Goal: Contribute content: Add original content to the website for others to see

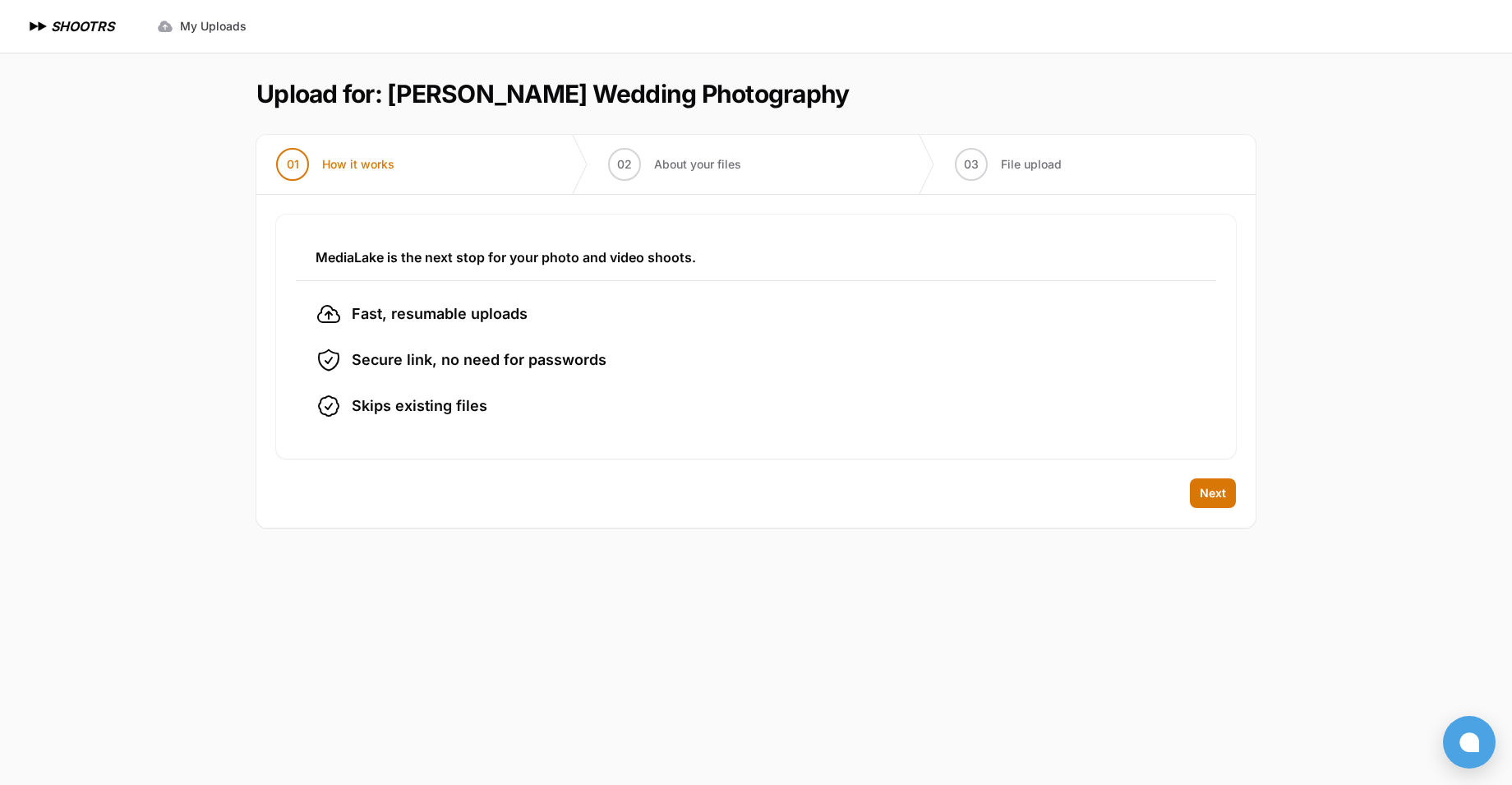
click at [1209, 493] on span "Next" at bounding box center [1213, 493] width 26 height 17
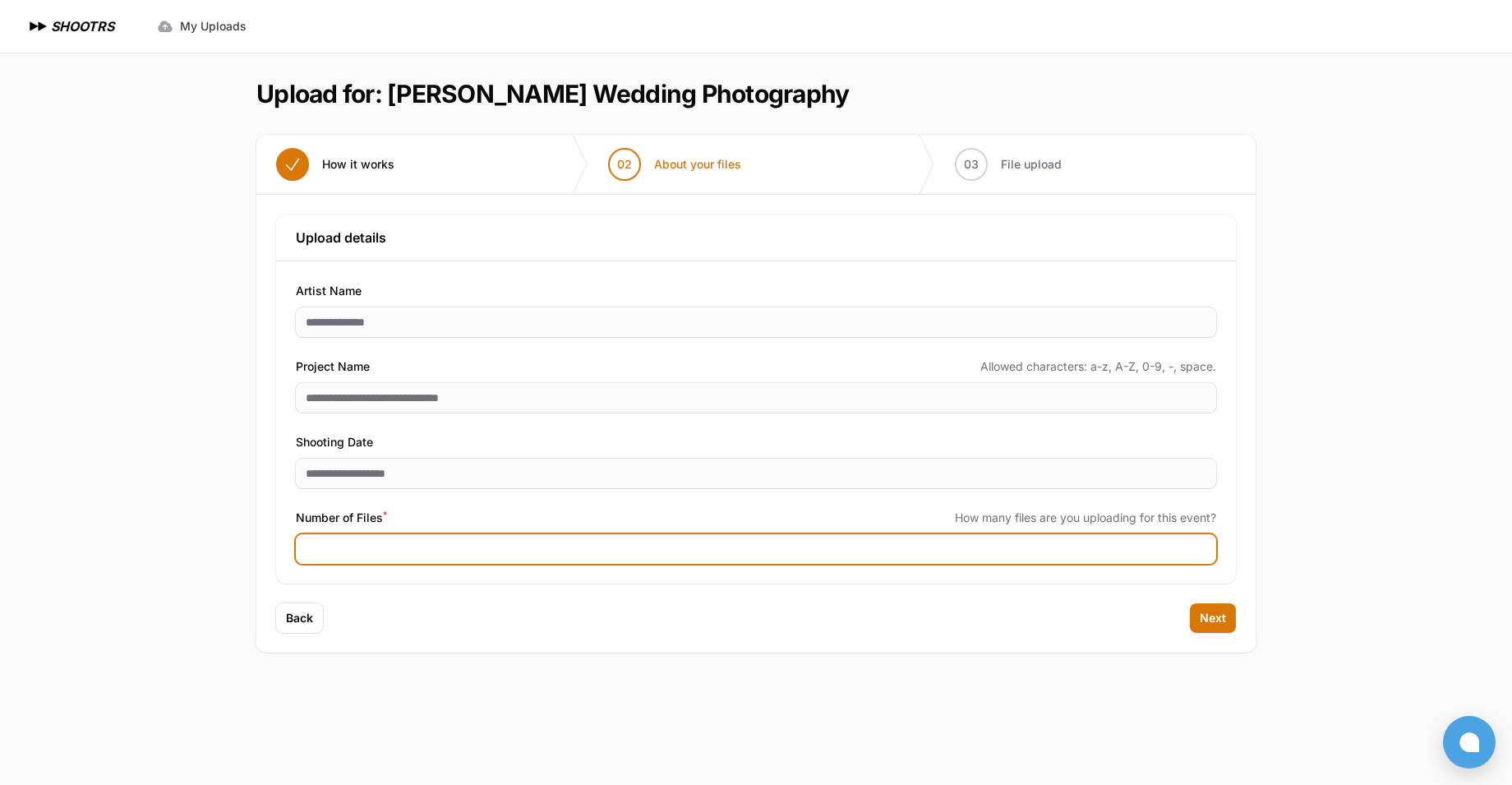
click at [540, 536] on input "Number of Files *" at bounding box center [756, 550] width 921 height 30
type input "***"
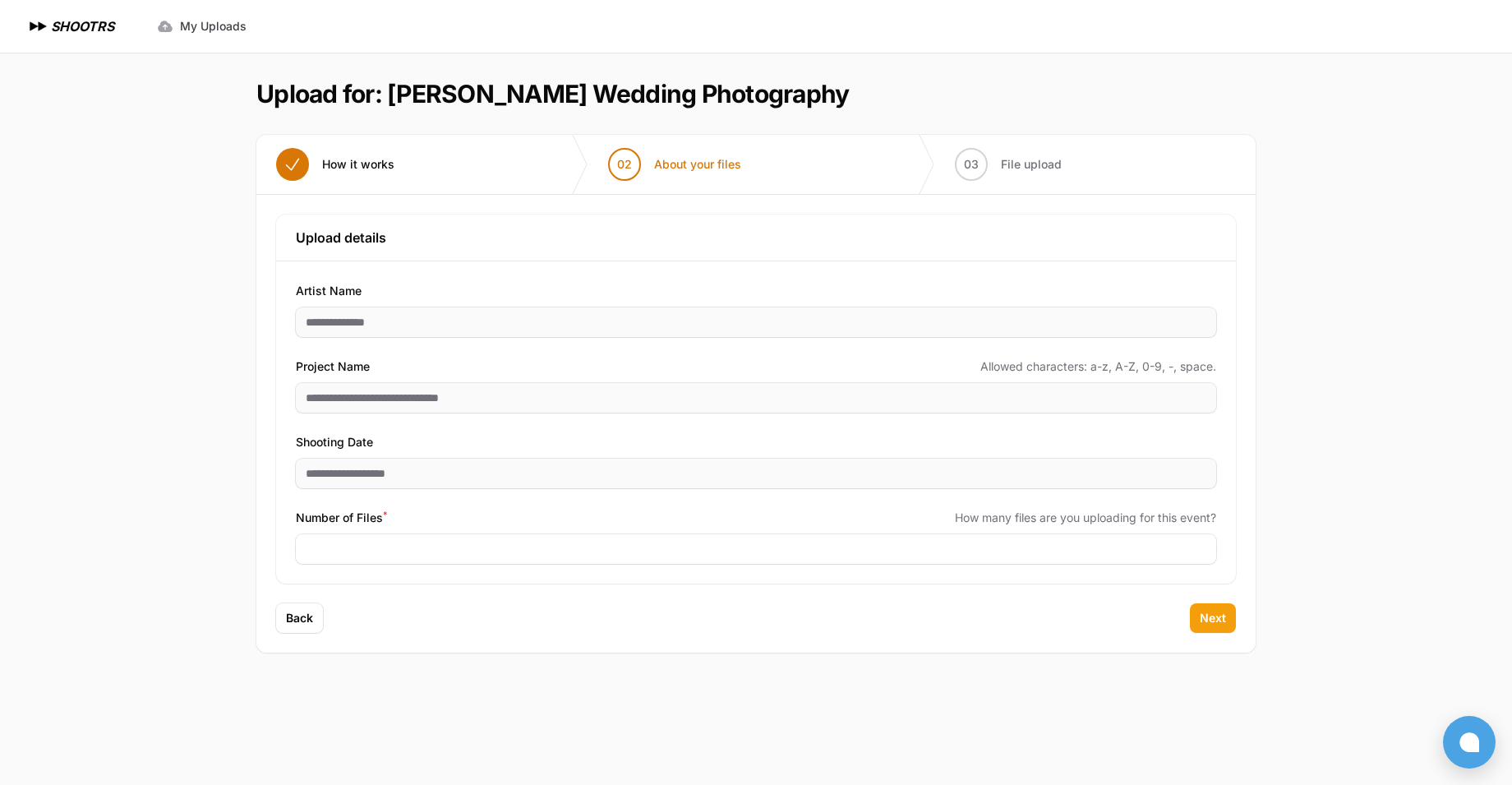
click at [1216, 611] on span "Next" at bounding box center [1213, 618] width 26 height 17
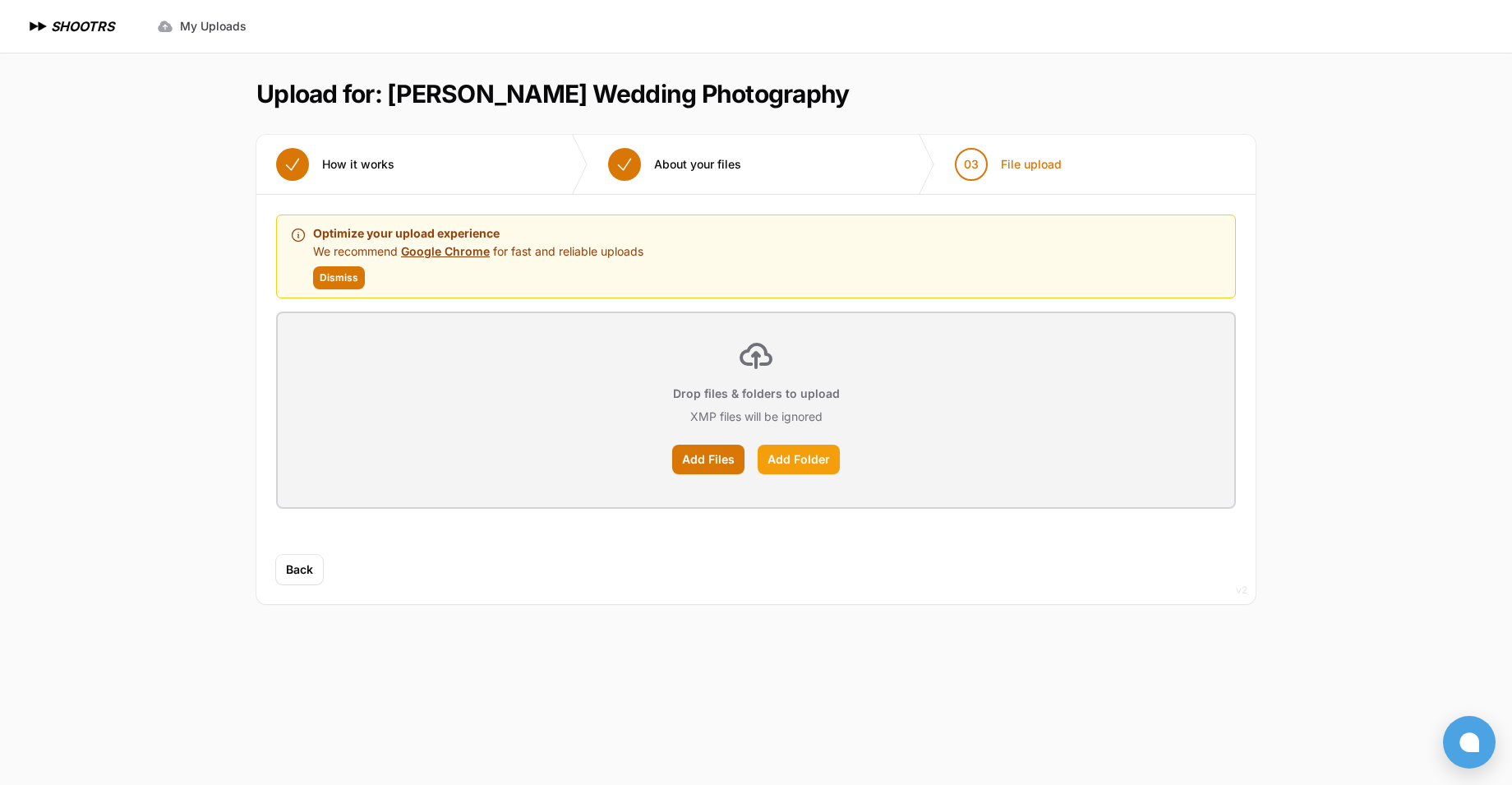
click at [785, 461] on label "Add Folder" at bounding box center [799, 460] width 82 height 30
click at [0, 0] on input "Add Folder" at bounding box center [0, 0] width 0 height 0
